Goal: Find specific page/section: Find specific page/section

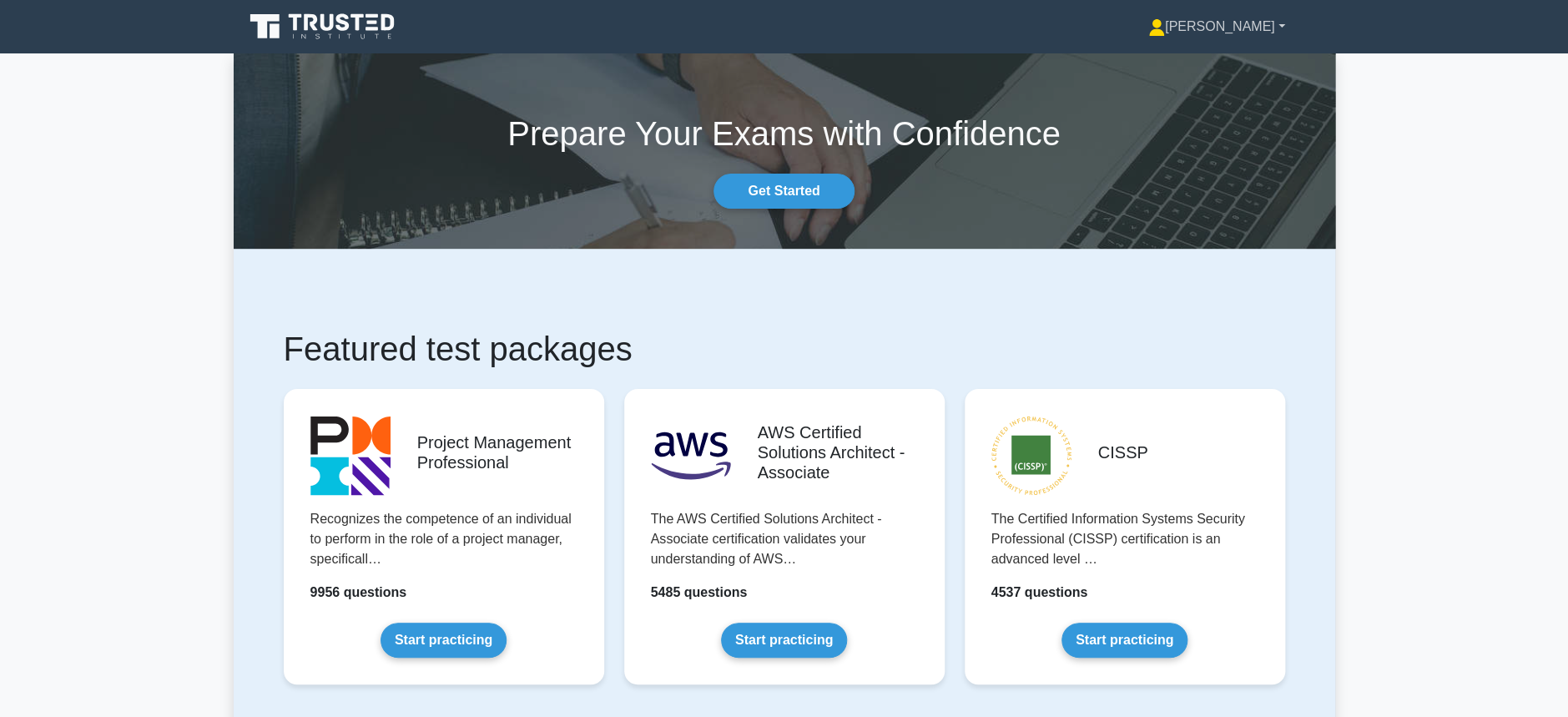
click at [1234, 15] on link "[PERSON_NAME]" at bounding box center [1217, 26] width 217 height 33
click at [1205, 53] on link "Profile" at bounding box center [1175, 65] width 132 height 26
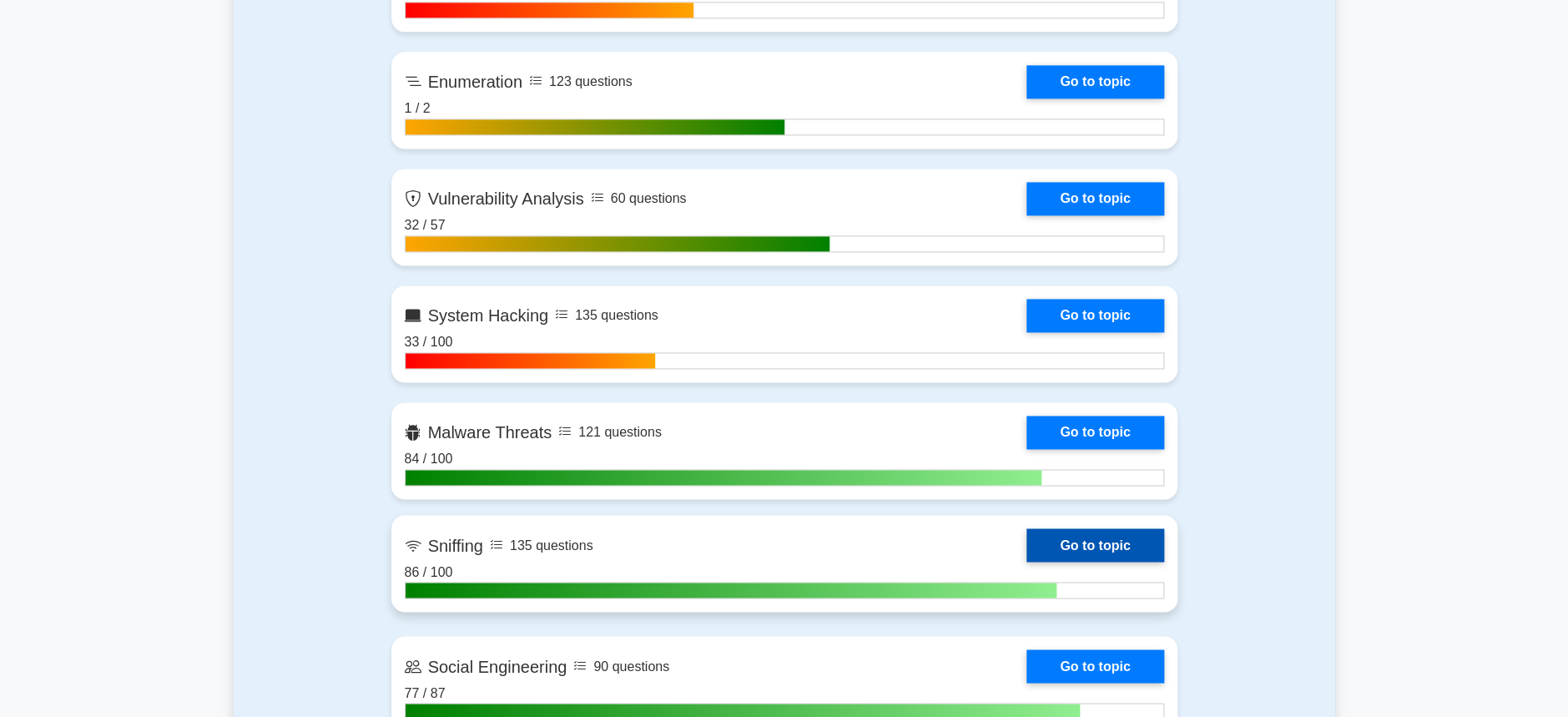
scroll to position [1668, 0]
